Goal: Task Accomplishment & Management: Manage account settings

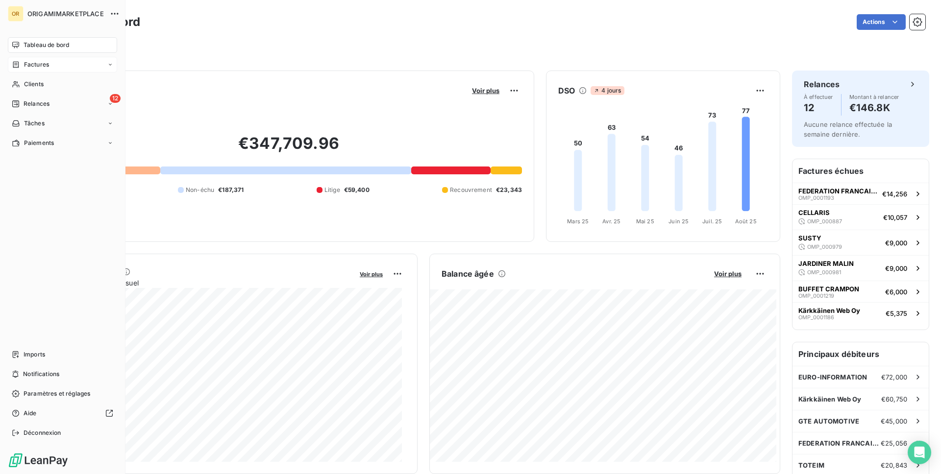
click at [24, 66] on span "Factures" at bounding box center [36, 64] width 25 height 9
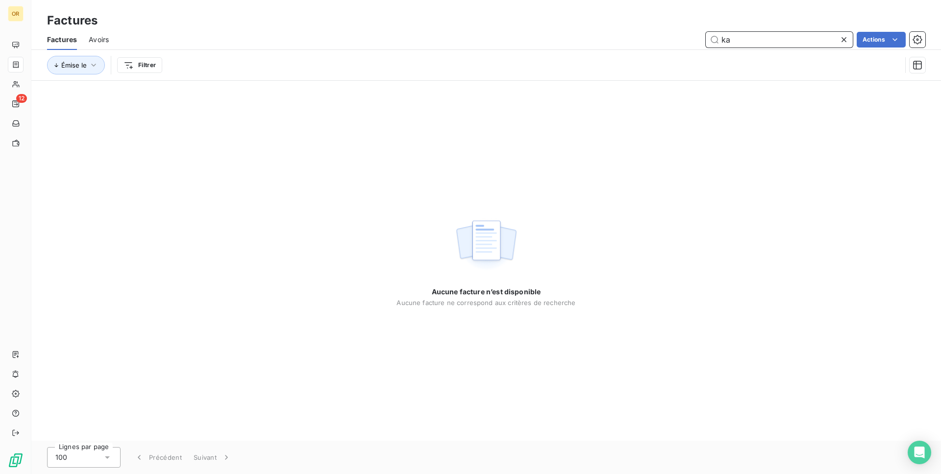
type input "k"
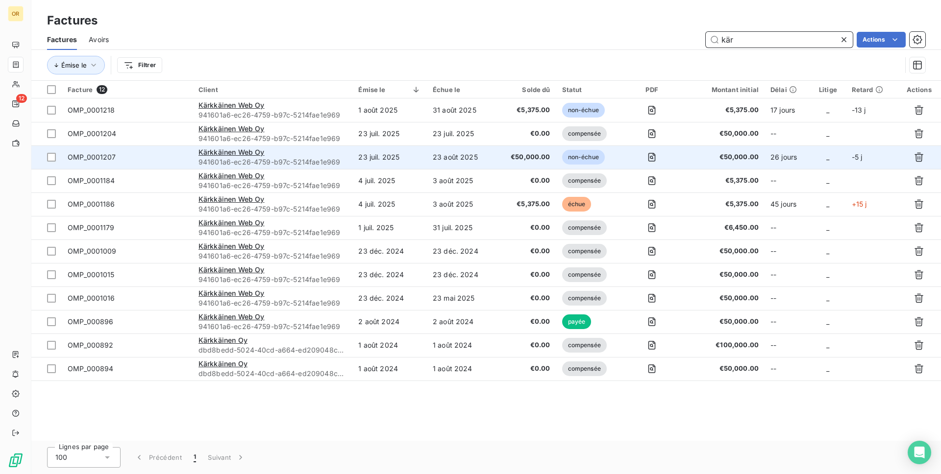
type input "kär"
click at [826, 158] on td "_" at bounding box center [828, 158] width 36 height 24
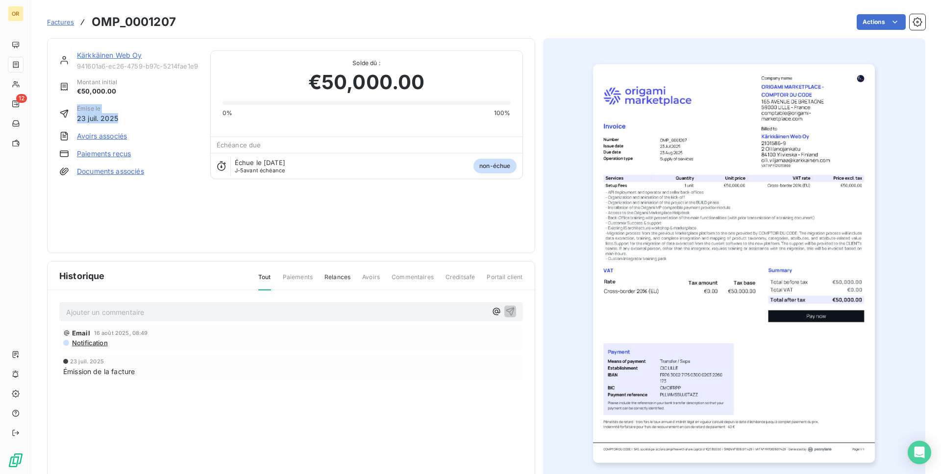
drag, startPoint x: 150, startPoint y: 115, endPoint x: 156, endPoint y: 119, distance: 7.1
click at [156, 119] on div "Kärkkäinen Web Oy 941601a6-ec26-4759-b97c-5214fae1e969 Montant initial €50,000.…" at bounding box center [128, 145] width 139 height 191
click at [156, 119] on div "Émise le 23 juil. 2025" at bounding box center [128, 113] width 139 height 19
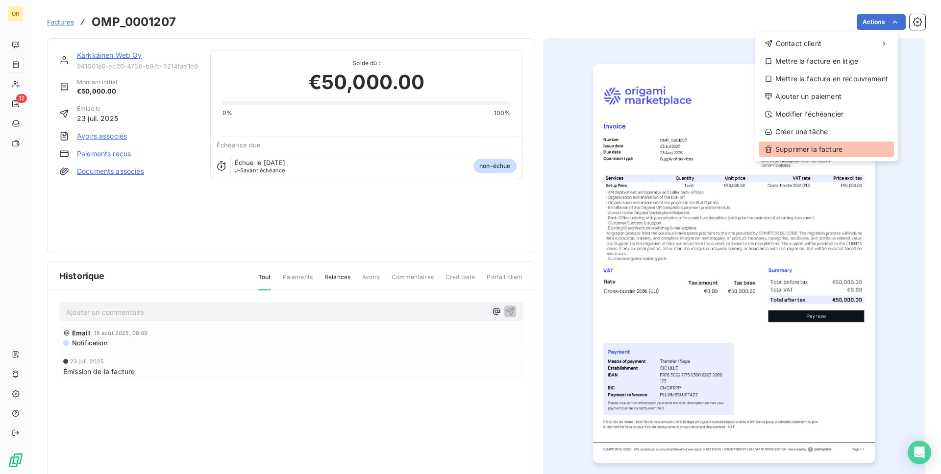
click at [834, 142] on div "Supprimer la facture" at bounding box center [826, 150] width 135 height 16
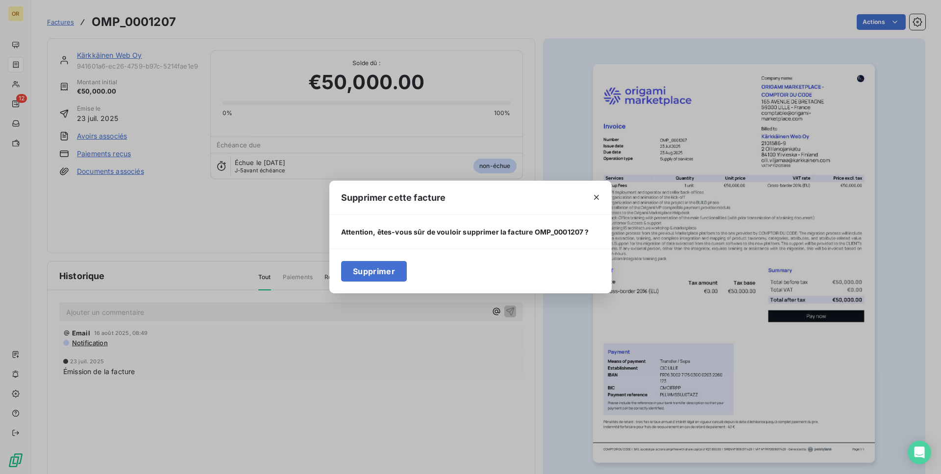
click at [388, 270] on button "Supprimer" at bounding box center [374, 271] width 66 height 21
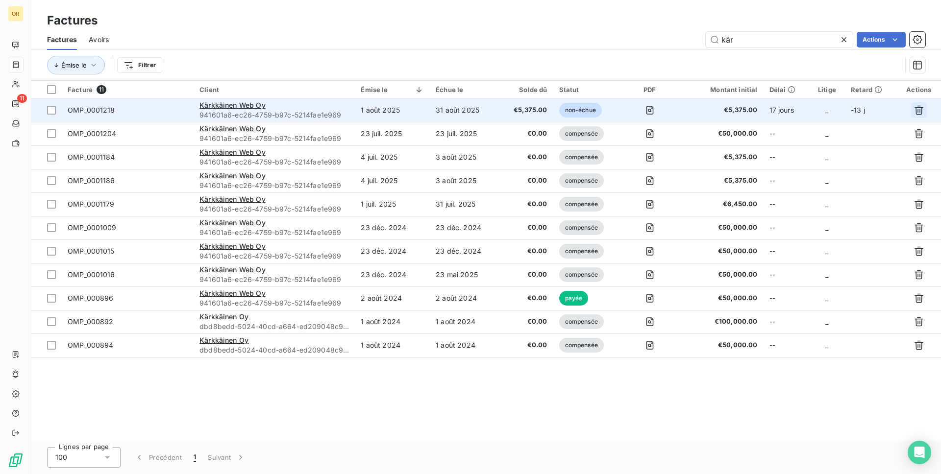
click at [921, 110] on icon "button" at bounding box center [919, 110] width 10 height 10
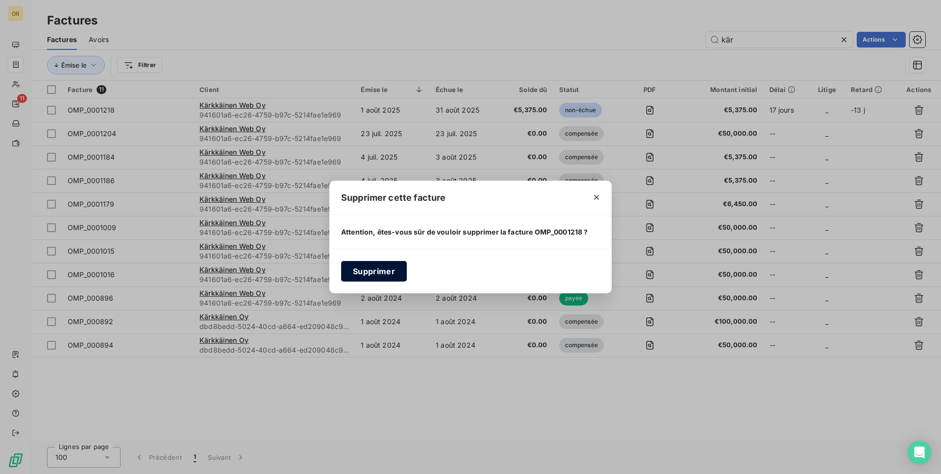
click at [392, 278] on button "Supprimer" at bounding box center [374, 271] width 66 height 21
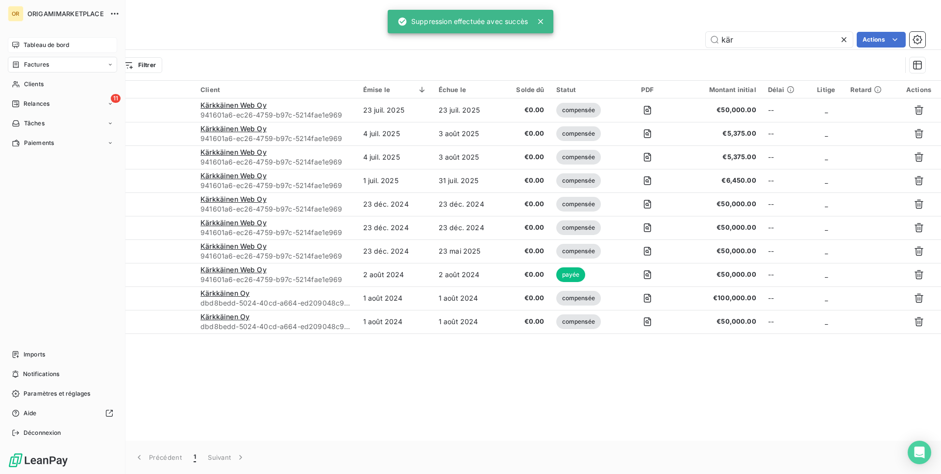
click at [18, 44] on icon at bounding box center [16, 45] width 8 height 8
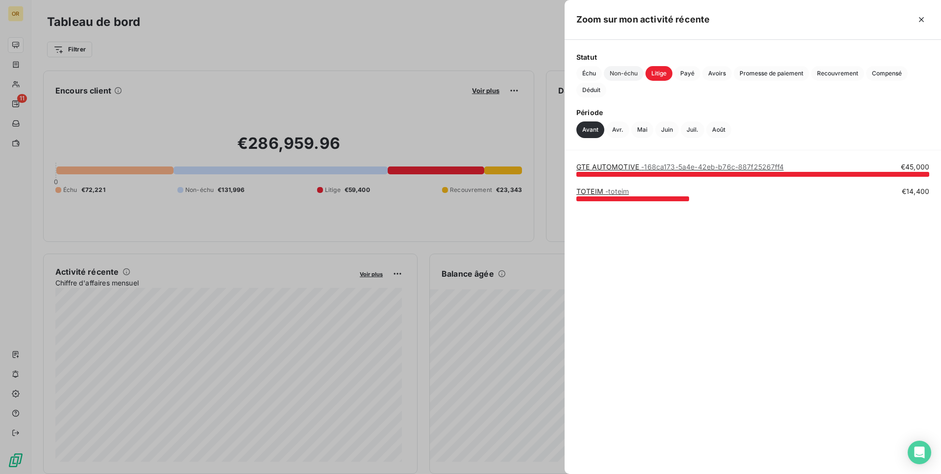
click at [642, 69] on span "Non-échu" at bounding box center [624, 73] width 40 height 15
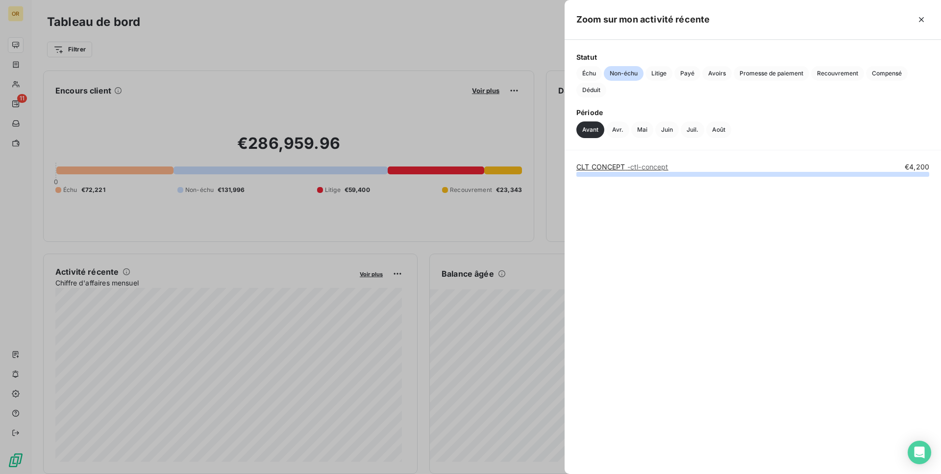
click at [628, 71] on span "Non-échu" at bounding box center [624, 73] width 40 height 15
drag, startPoint x: 584, startPoint y: 73, endPoint x: 591, endPoint y: 76, distance: 7.7
click at [586, 74] on span "Échu" at bounding box center [588, 73] width 25 height 15
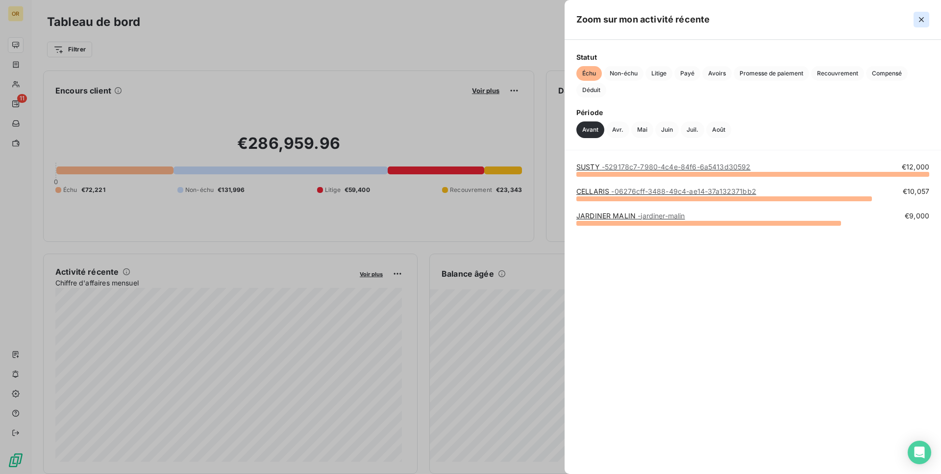
click at [920, 21] on icon "button" at bounding box center [921, 19] width 5 height 5
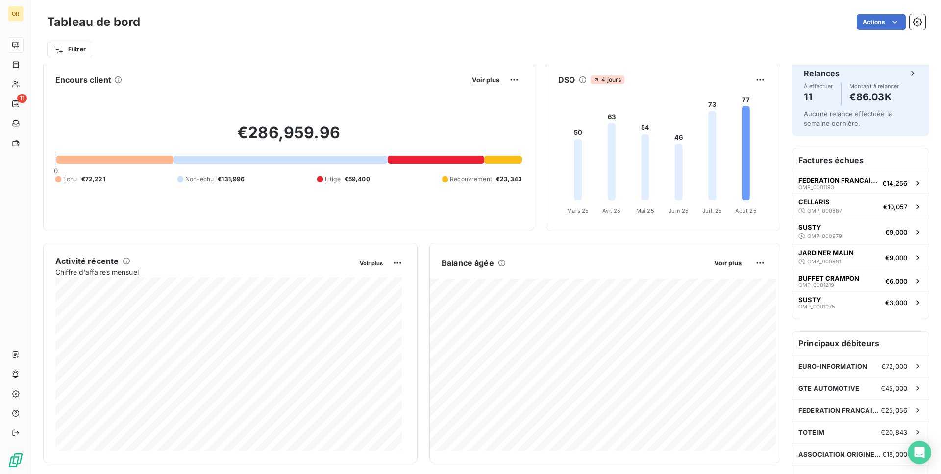
scroll to position [3, 0]
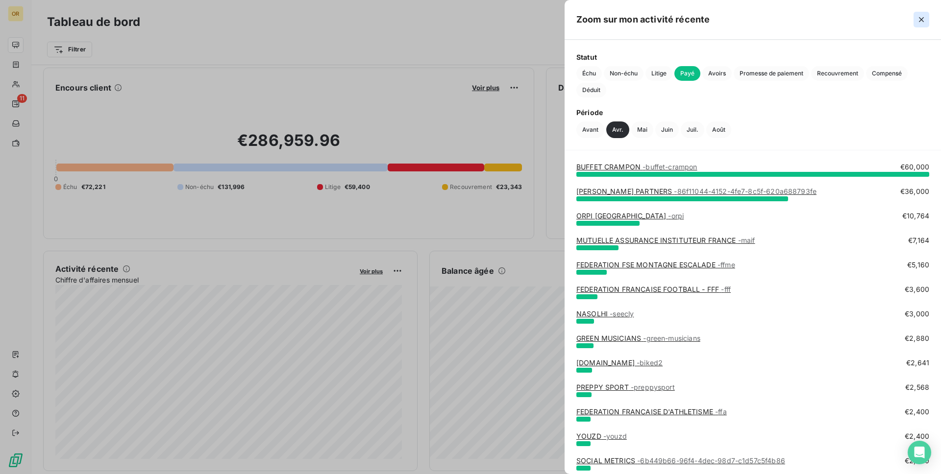
click at [924, 18] on icon "button" at bounding box center [921, 20] width 10 height 10
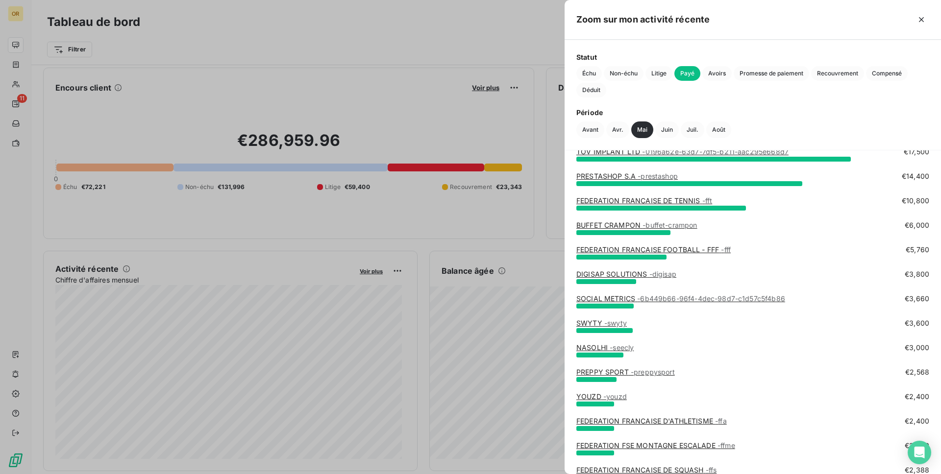
scroll to position [0, 0]
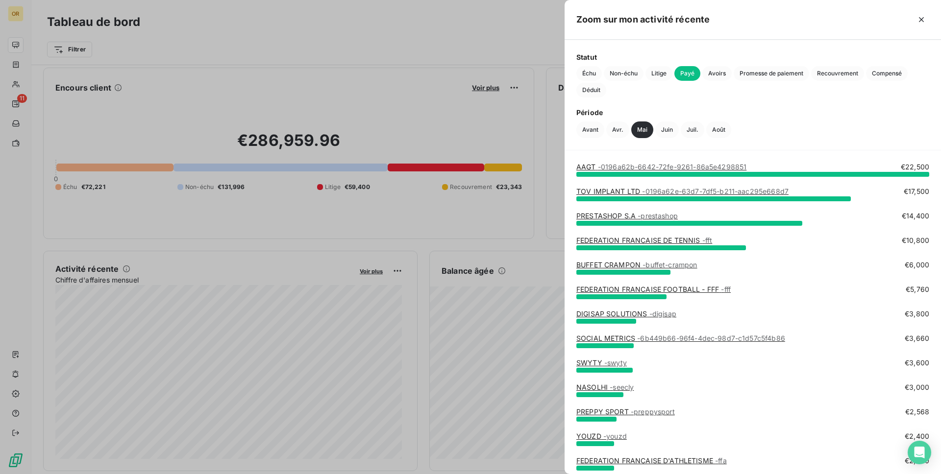
click at [604, 72] on button "Non-échu" at bounding box center [624, 73] width 40 height 15
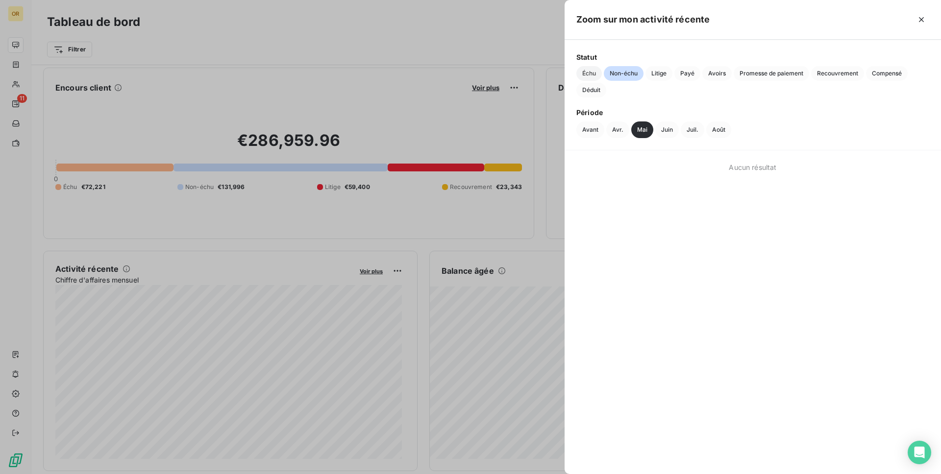
click at [599, 73] on span "Échu" at bounding box center [588, 73] width 25 height 15
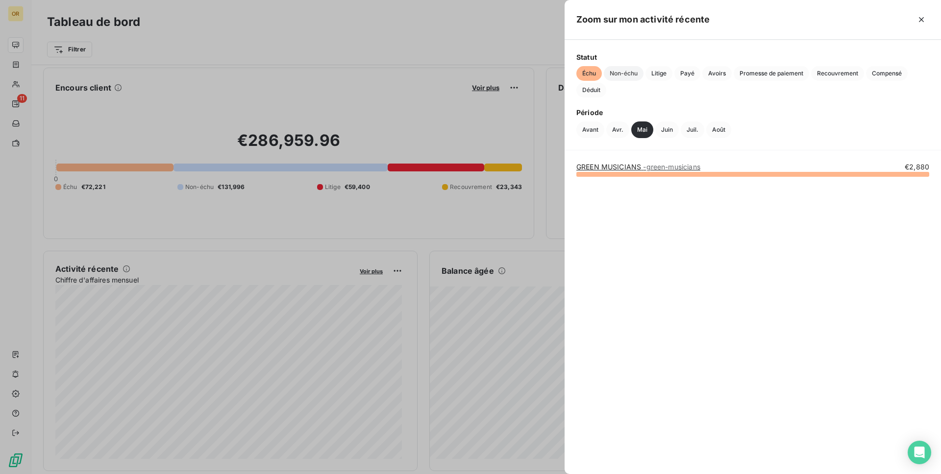
click at [620, 74] on span "Non-échu" at bounding box center [624, 73] width 40 height 15
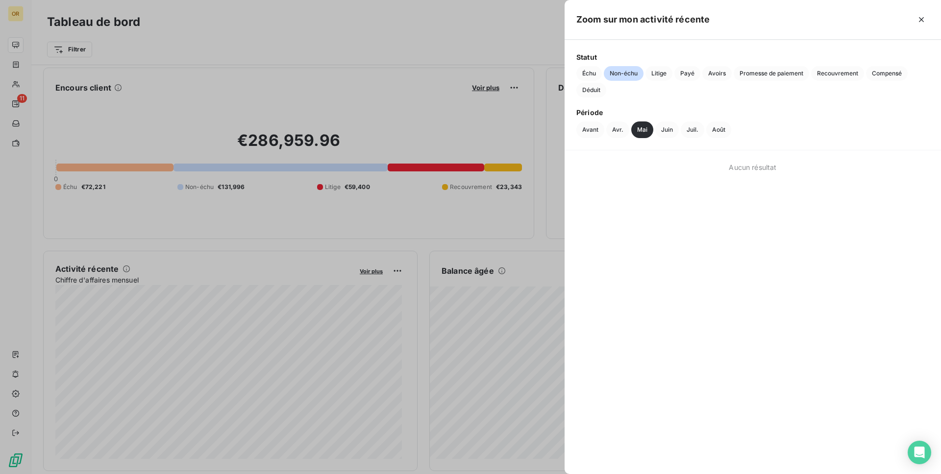
click at [673, 79] on div "Échu Non-échu Litige Payé Avoirs Promesse de paiement Recouvrement Compensé Déd…" at bounding box center [752, 81] width 353 height 31
click at [666, 77] on span "Litige" at bounding box center [658, 73] width 27 height 15
click at [695, 75] on span "Payé" at bounding box center [687, 73] width 26 height 15
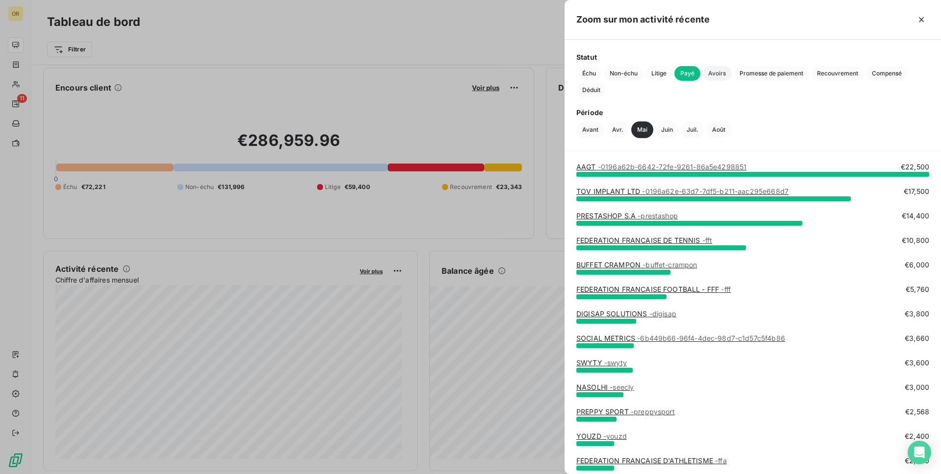
click at [716, 76] on span "Avoirs" at bounding box center [716, 73] width 29 height 15
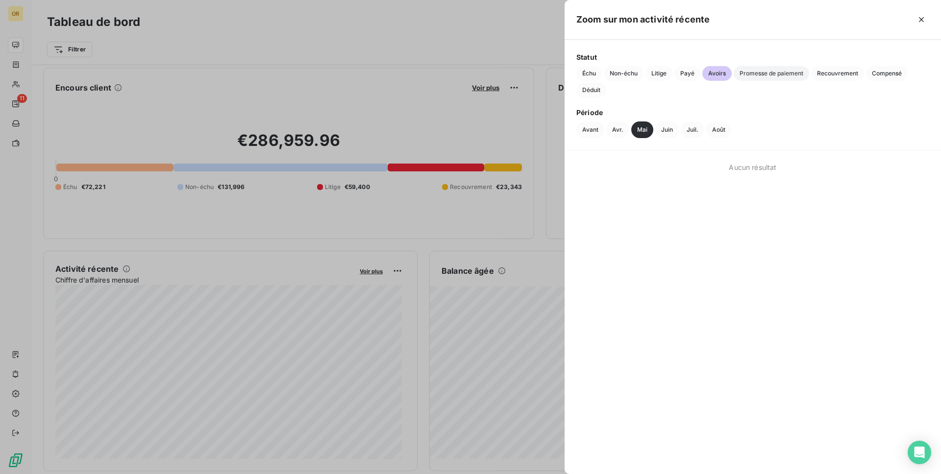
click at [767, 76] on span "Promesse de paiement" at bounding box center [771, 73] width 75 height 15
click at [829, 74] on span "Recouvrement" at bounding box center [837, 73] width 53 height 15
click at [889, 79] on span "Compensé" at bounding box center [887, 73] width 42 height 15
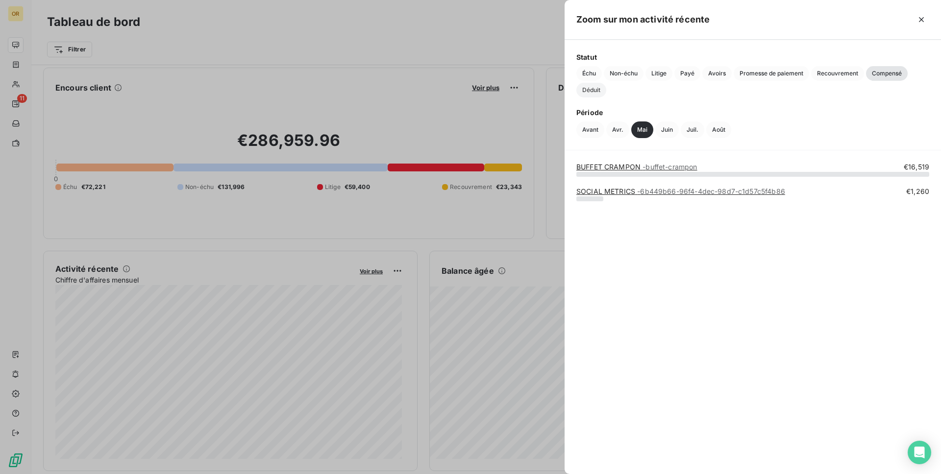
click at [587, 87] on span "Déduit" at bounding box center [591, 90] width 30 height 15
click at [883, 69] on span "Compensé" at bounding box center [887, 73] width 42 height 15
click at [918, 16] on icon "button" at bounding box center [921, 20] width 10 height 10
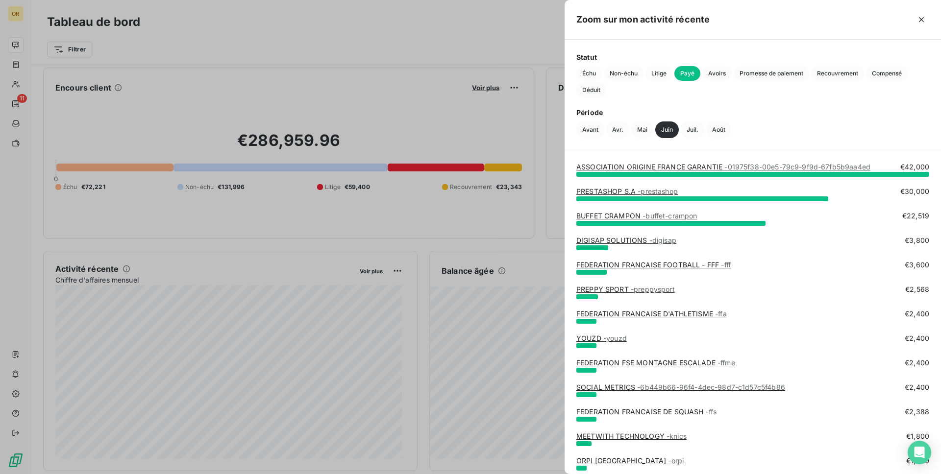
click at [575, 69] on div "Statut Échu Non-échu Litige Payé Avoirs Promesse de paiement Recouvrement Compe…" at bounding box center [752, 95] width 376 height 110
click at [587, 69] on span "Échu" at bounding box center [588, 73] width 25 height 15
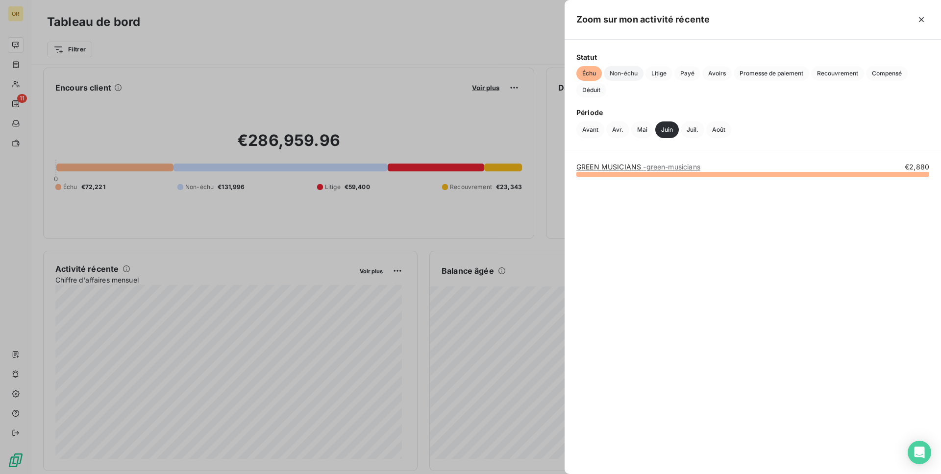
click at [617, 71] on span "Non-échu" at bounding box center [624, 73] width 40 height 15
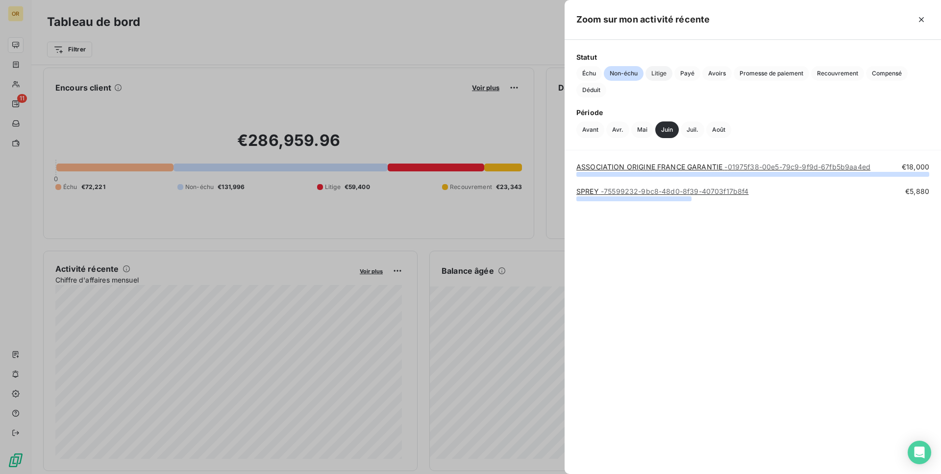
click at [661, 74] on span "Litige" at bounding box center [658, 73] width 27 height 15
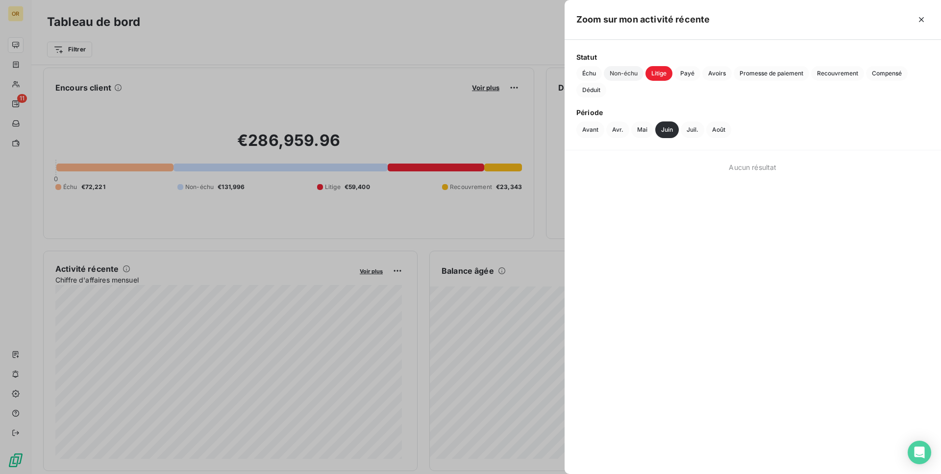
click at [620, 74] on span "Non-échu" at bounding box center [624, 73] width 40 height 15
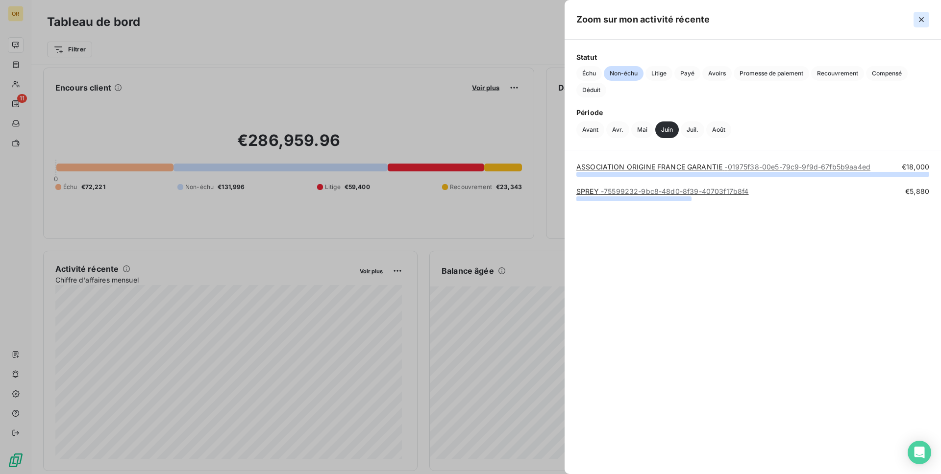
click at [923, 17] on icon "button" at bounding box center [921, 20] width 10 height 10
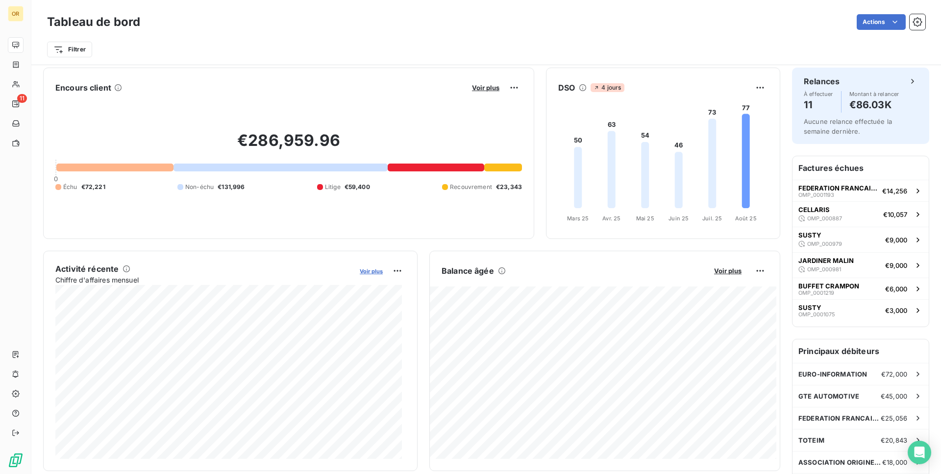
click at [367, 271] on span "Voir plus" at bounding box center [371, 271] width 23 height 7
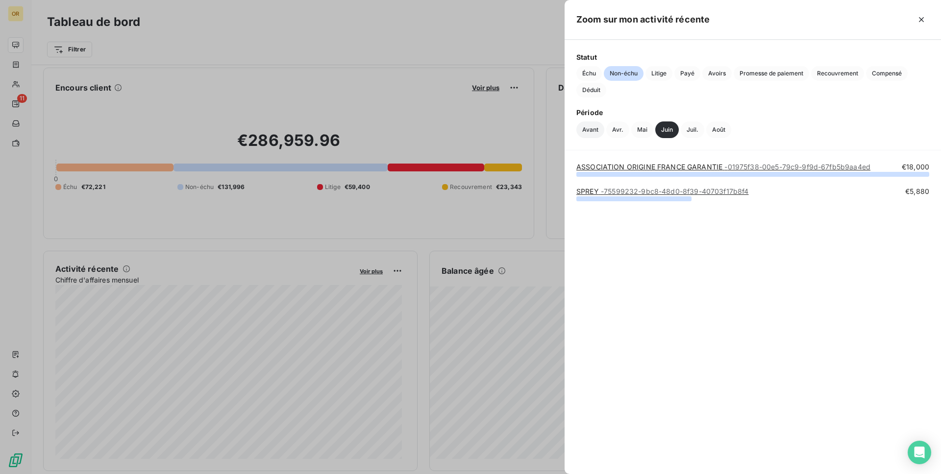
click at [586, 126] on button "Avant" at bounding box center [590, 130] width 28 height 17
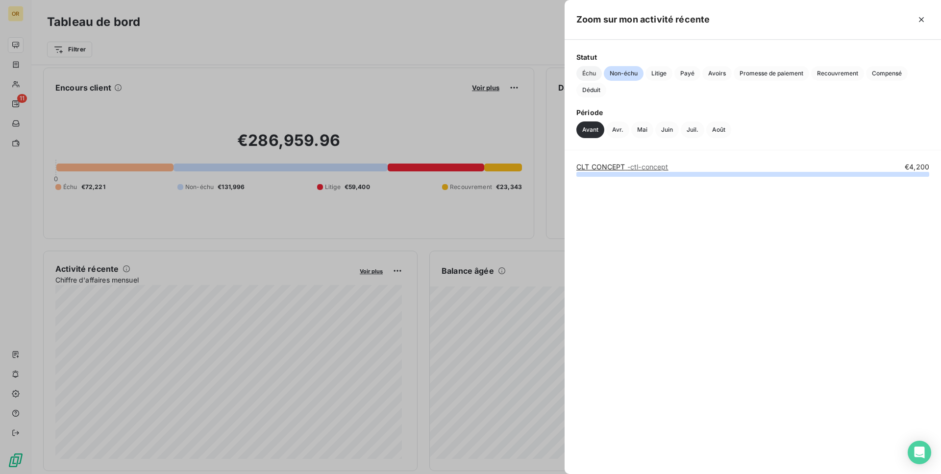
click at [586, 73] on span "Échu" at bounding box center [588, 73] width 25 height 15
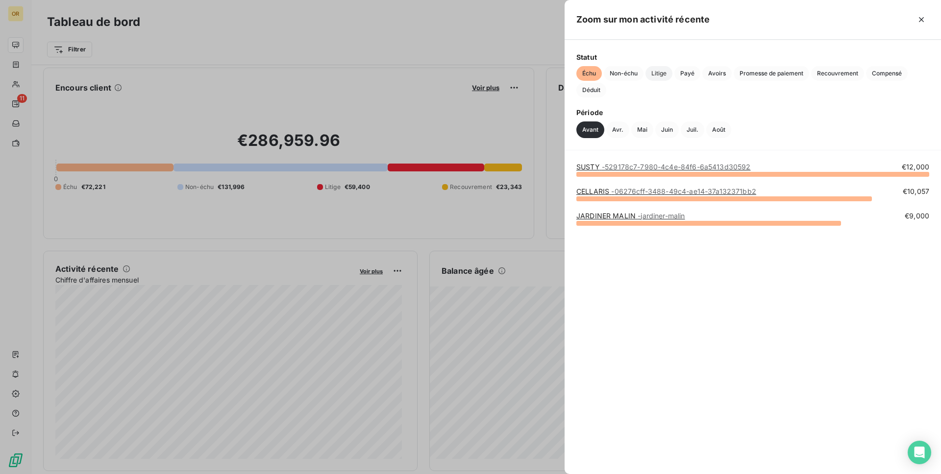
click at [663, 75] on span "Litige" at bounding box center [658, 73] width 27 height 15
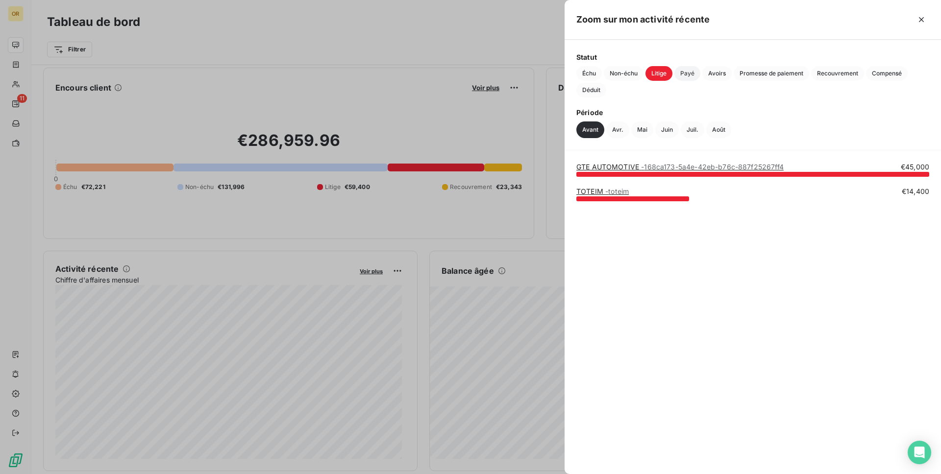
click at [690, 74] on span "Payé" at bounding box center [687, 73] width 26 height 15
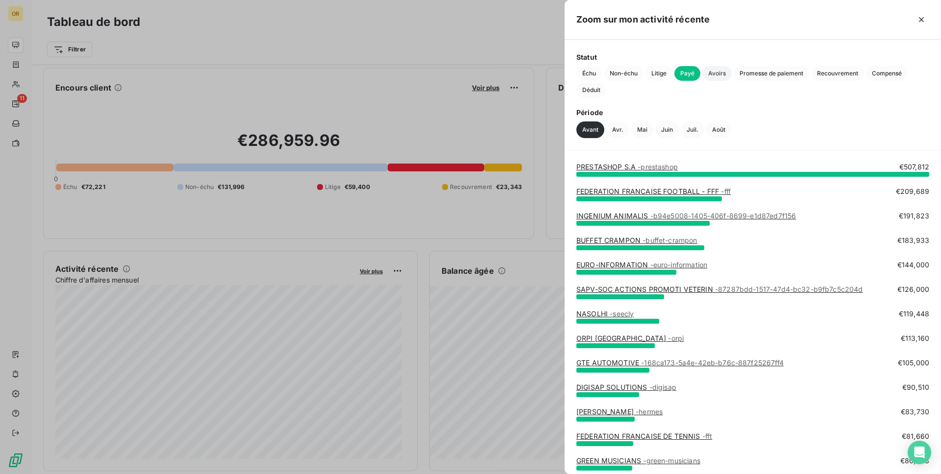
click at [715, 74] on span "Avoirs" at bounding box center [716, 73] width 29 height 15
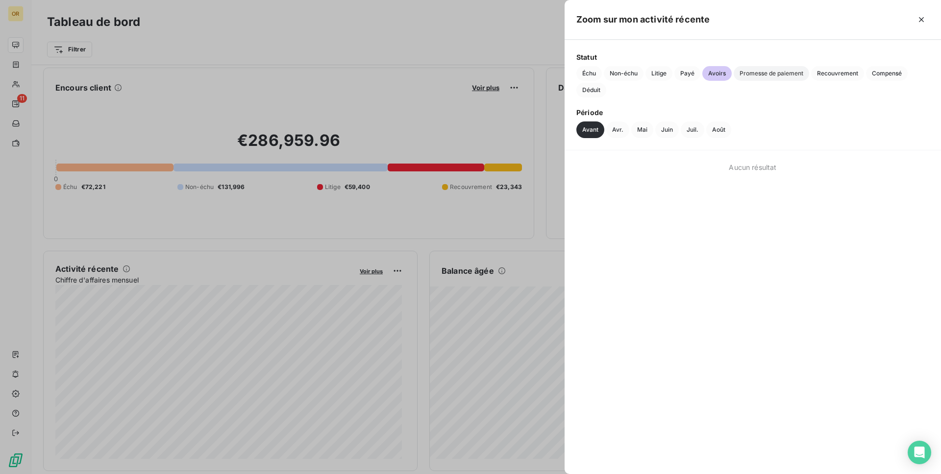
click at [745, 74] on span "Promesse de paiement" at bounding box center [771, 73] width 75 height 15
click at [828, 74] on span "Recouvrement" at bounding box center [837, 73] width 53 height 15
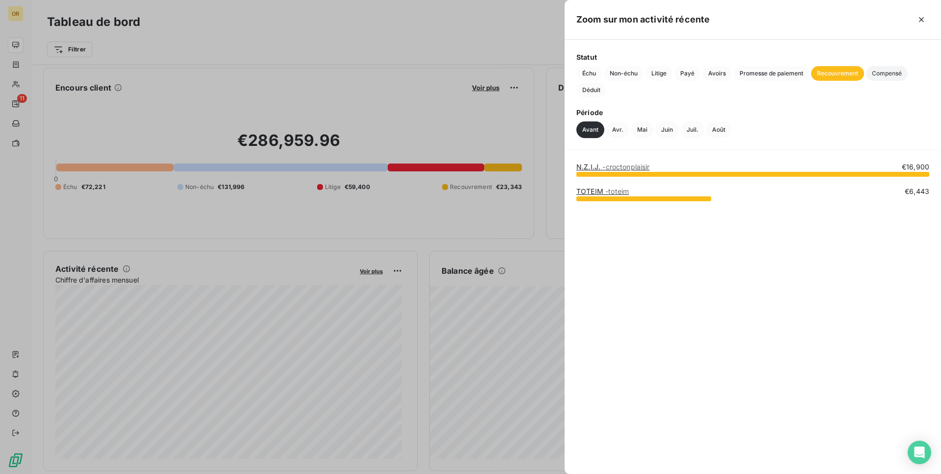
click at [868, 74] on span "Compensé" at bounding box center [887, 73] width 42 height 15
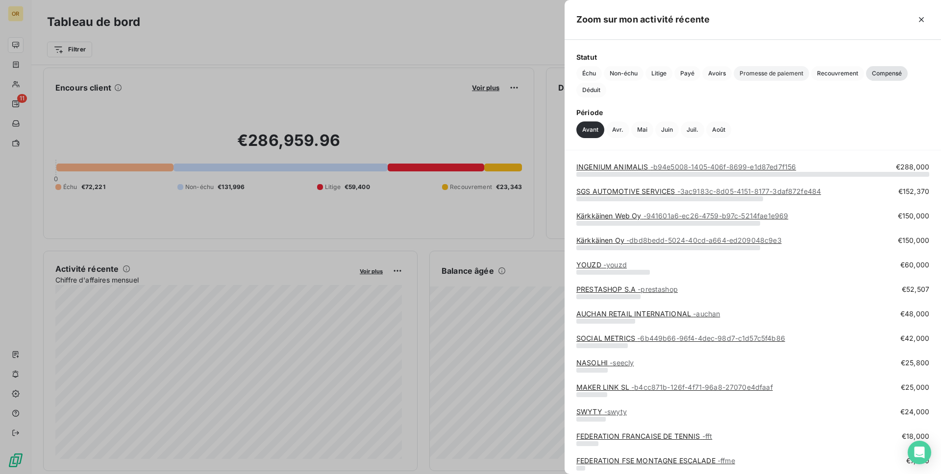
click at [790, 74] on span "Promesse de paiement" at bounding box center [771, 73] width 75 height 15
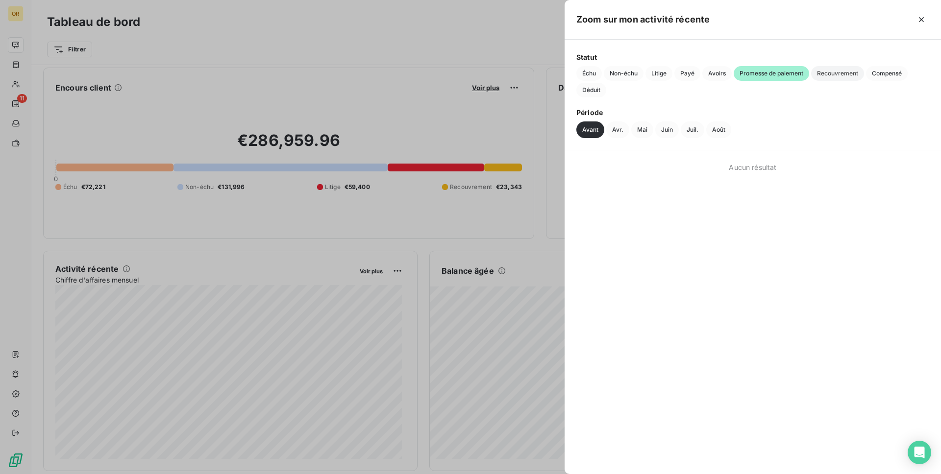
click at [828, 75] on span "Recouvrement" at bounding box center [837, 73] width 53 height 15
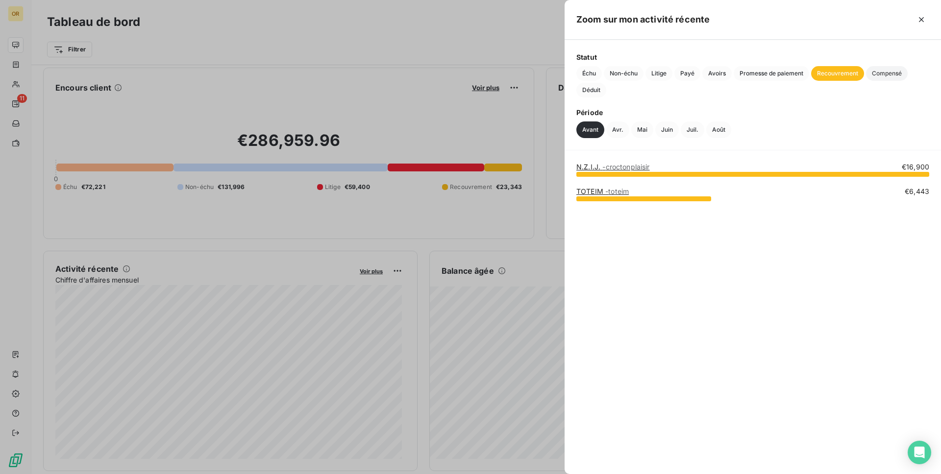
click at [898, 75] on span "Compensé" at bounding box center [887, 73] width 42 height 15
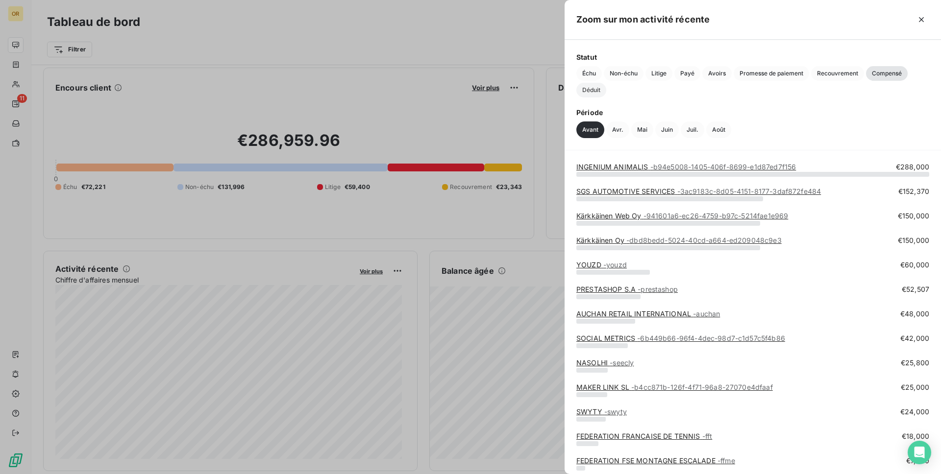
click at [600, 96] on span "Déduit" at bounding box center [591, 90] width 30 height 15
click at [596, 73] on span "Échu" at bounding box center [588, 73] width 25 height 15
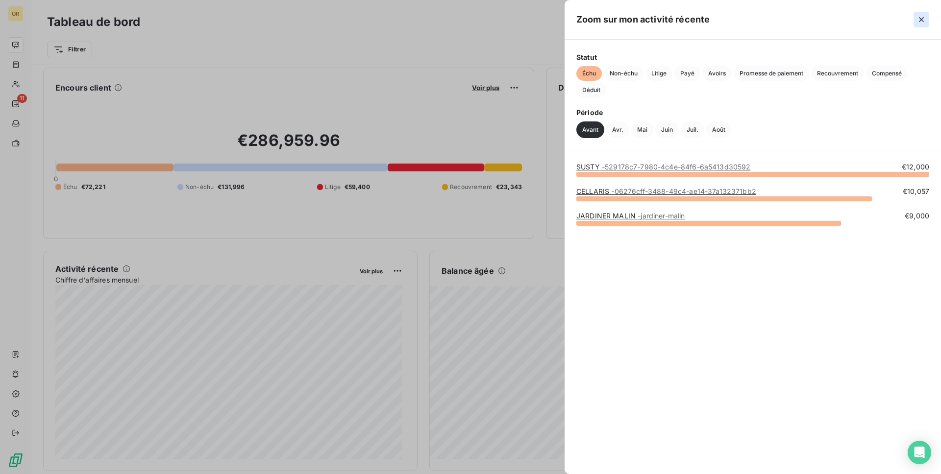
click at [922, 16] on icon "button" at bounding box center [921, 20] width 10 height 10
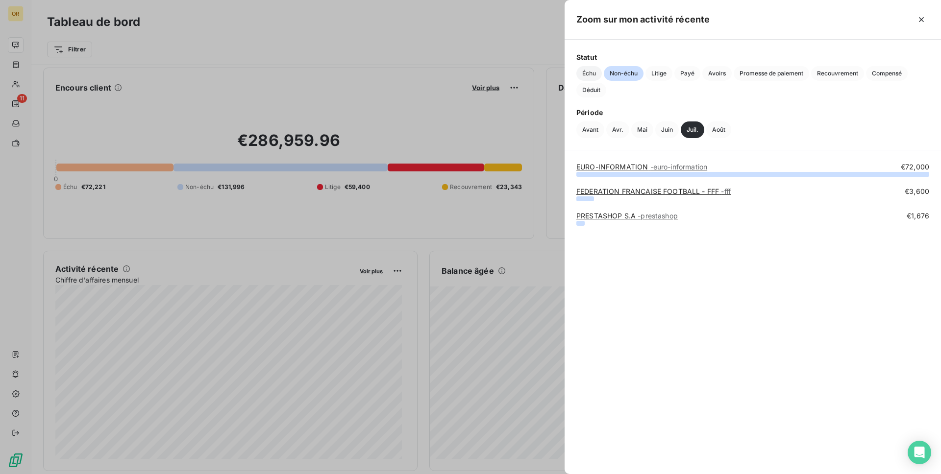
click at [592, 75] on span "Échu" at bounding box center [588, 73] width 25 height 15
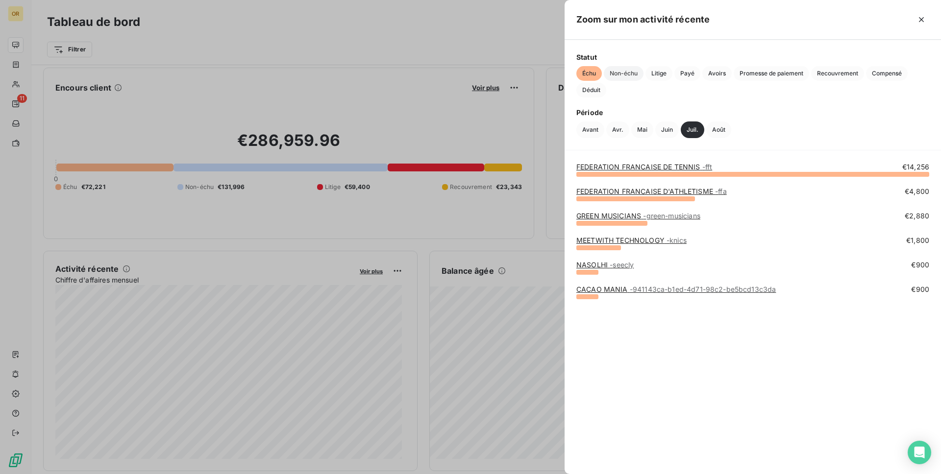
click at [643, 74] on span "Non-échu" at bounding box center [624, 73] width 40 height 15
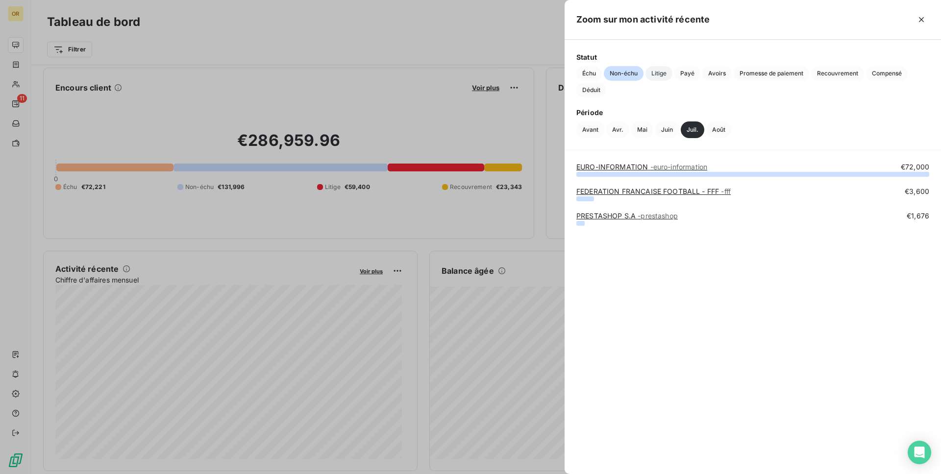
click at [665, 73] on span "Litige" at bounding box center [658, 73] width 27 height 15
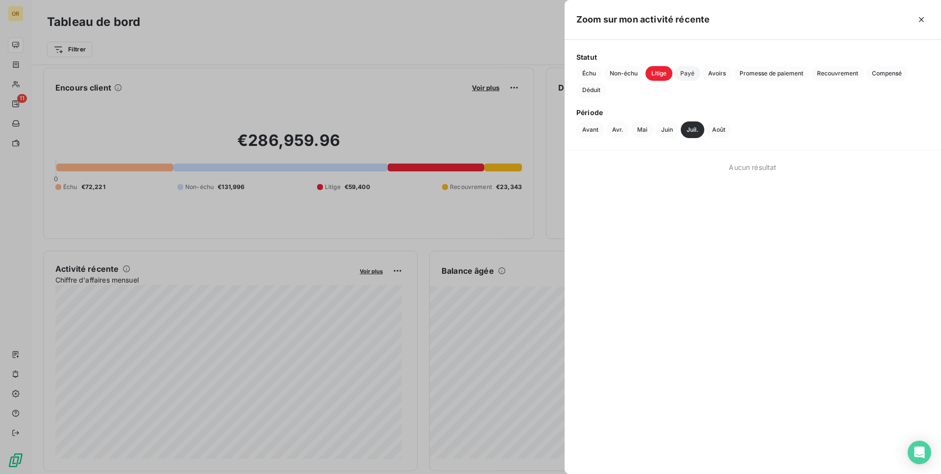
click at [685, 73] on span "Payé" at bounding box center [687, 73] width 26 height 15
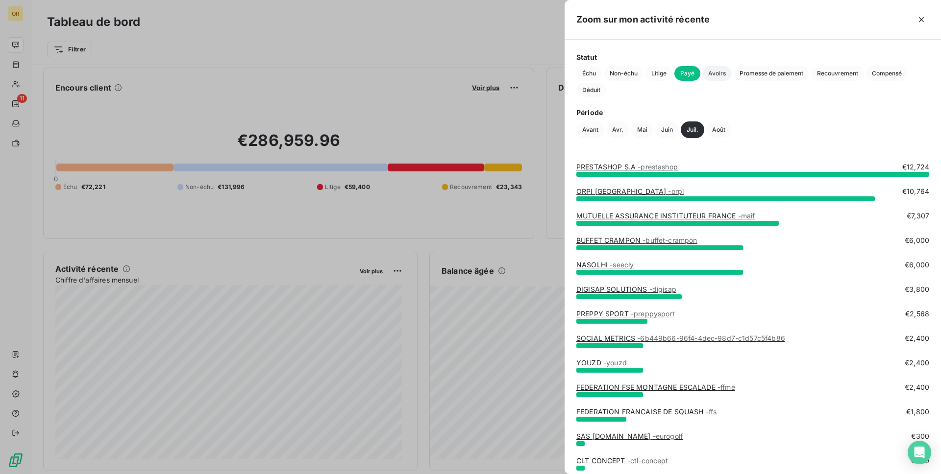
click at [724, 73] on span "Avoirs" at bounding box center [716, 73] width 29 height 15
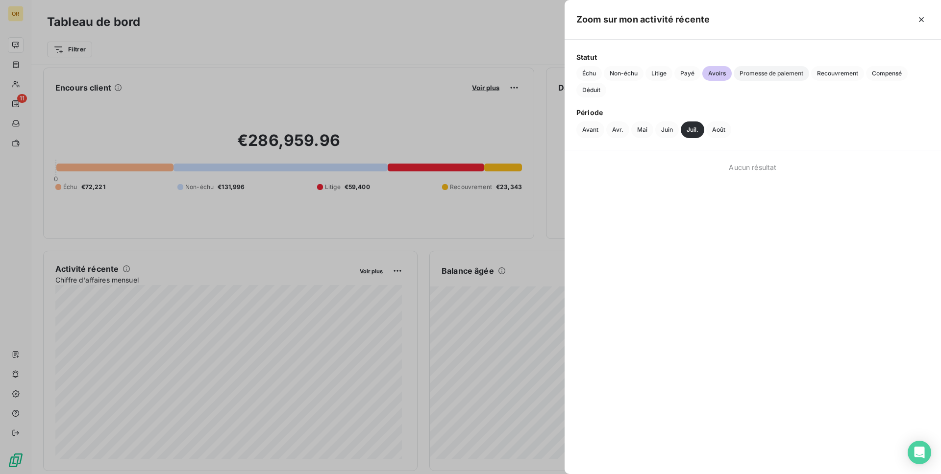
click at [802, 74] on span "Promesse de paiement" at bounding box center [771, 73] width 75 height 15
click at [855, 74] on span "Recouvrement" at bounding box center [837, 73] width 53 height 15
click at [869, 72] on span "Compensé" at bounding box center [887, 73] width 42 height 15
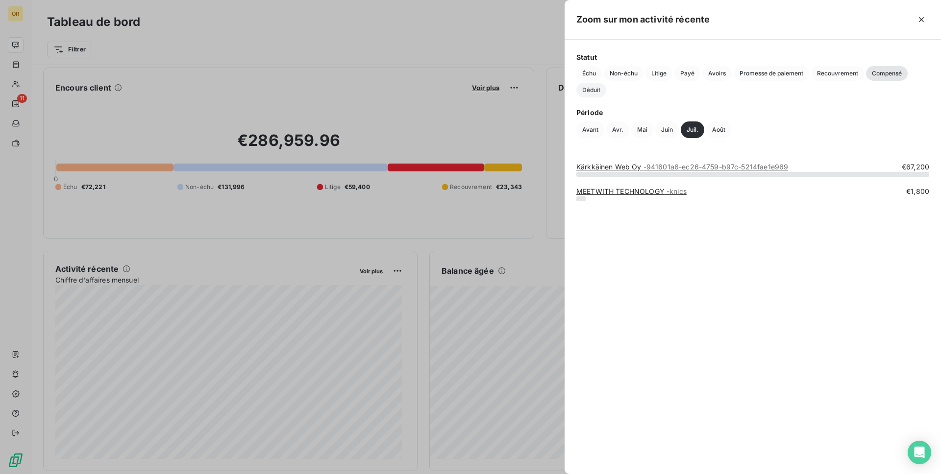
click at [583, 90] on span "Déduit" at bounding box center [591, 90] width 30 height 15
click at [919, 23] on icon "button" at bounding box center [921, 20] width 10 height 10
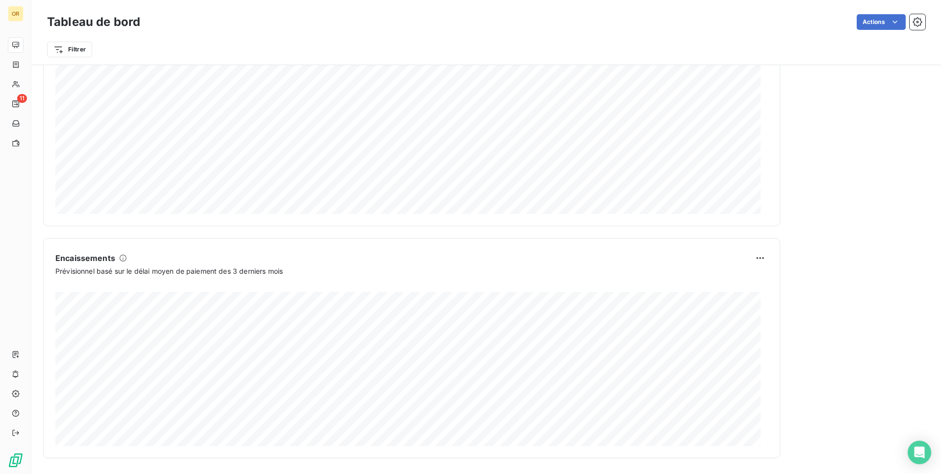
scroll to position [481, 0]
